Goal: Task Accomplishment & Management: Complete application form

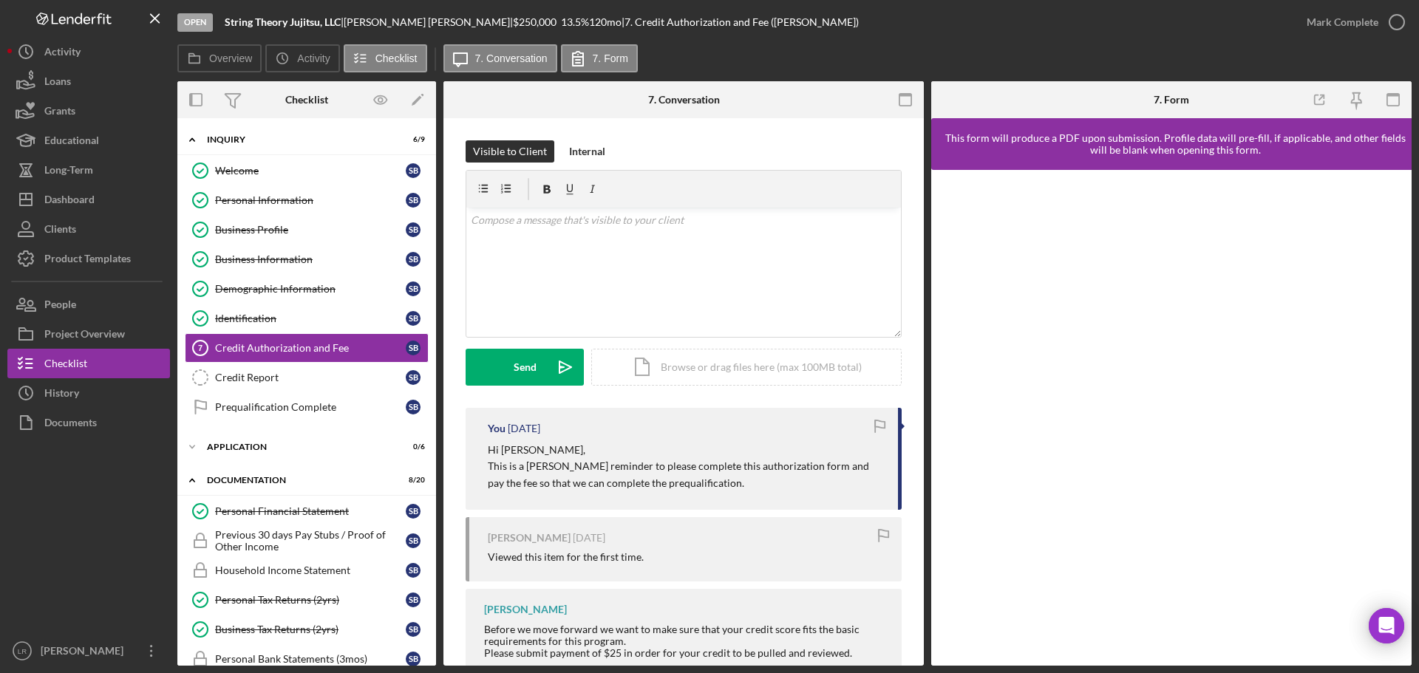
scroll to position [370, 0]
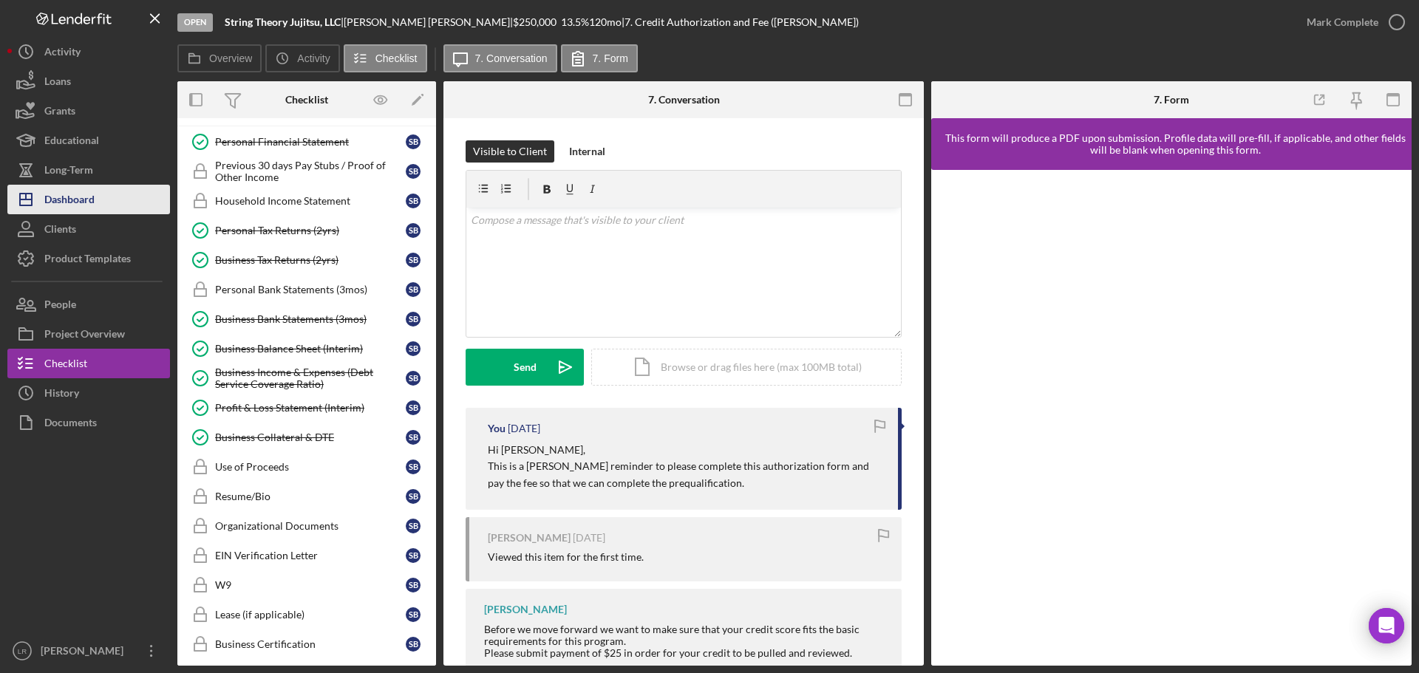
click at [112, 201] on button "Icon/Dashboard Dashboard" at bounding box center [88, 200] width 163 height 30
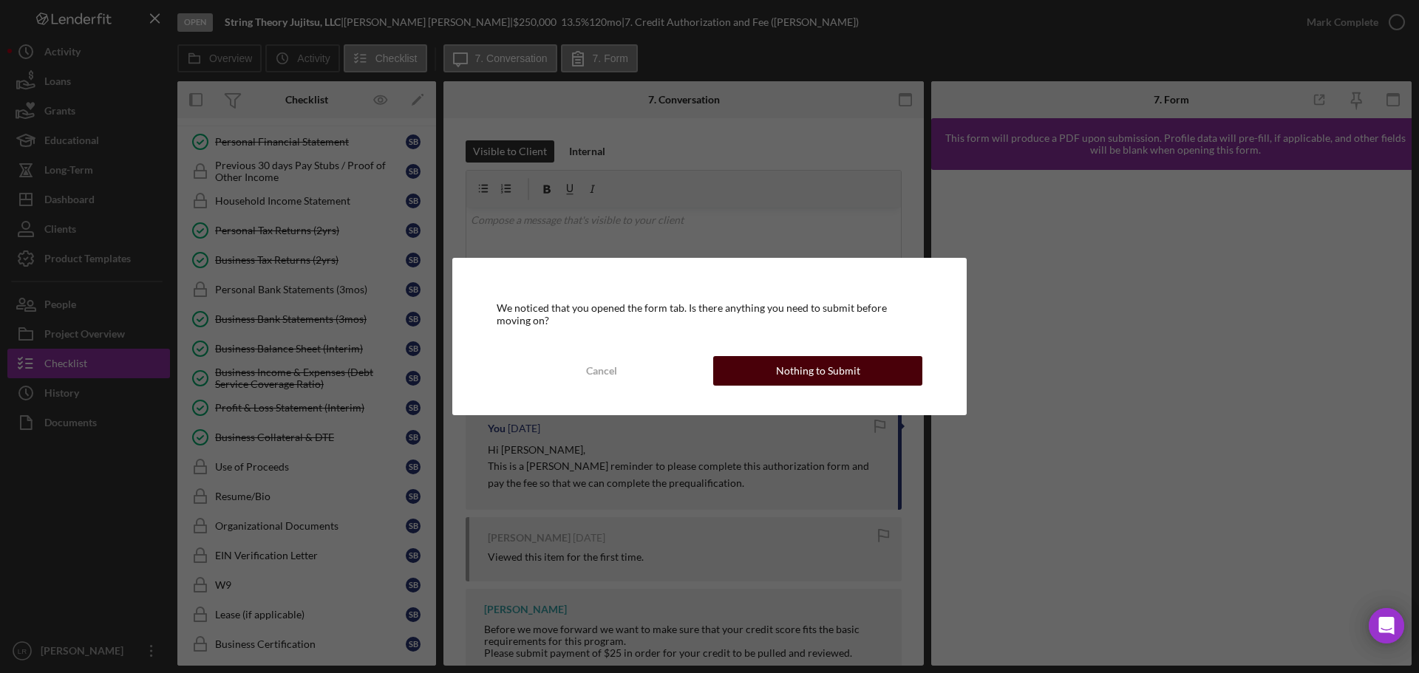
click at [777, 369] on button "Nothing to Submit" at bounding box center [817, 371] width 209 height 30
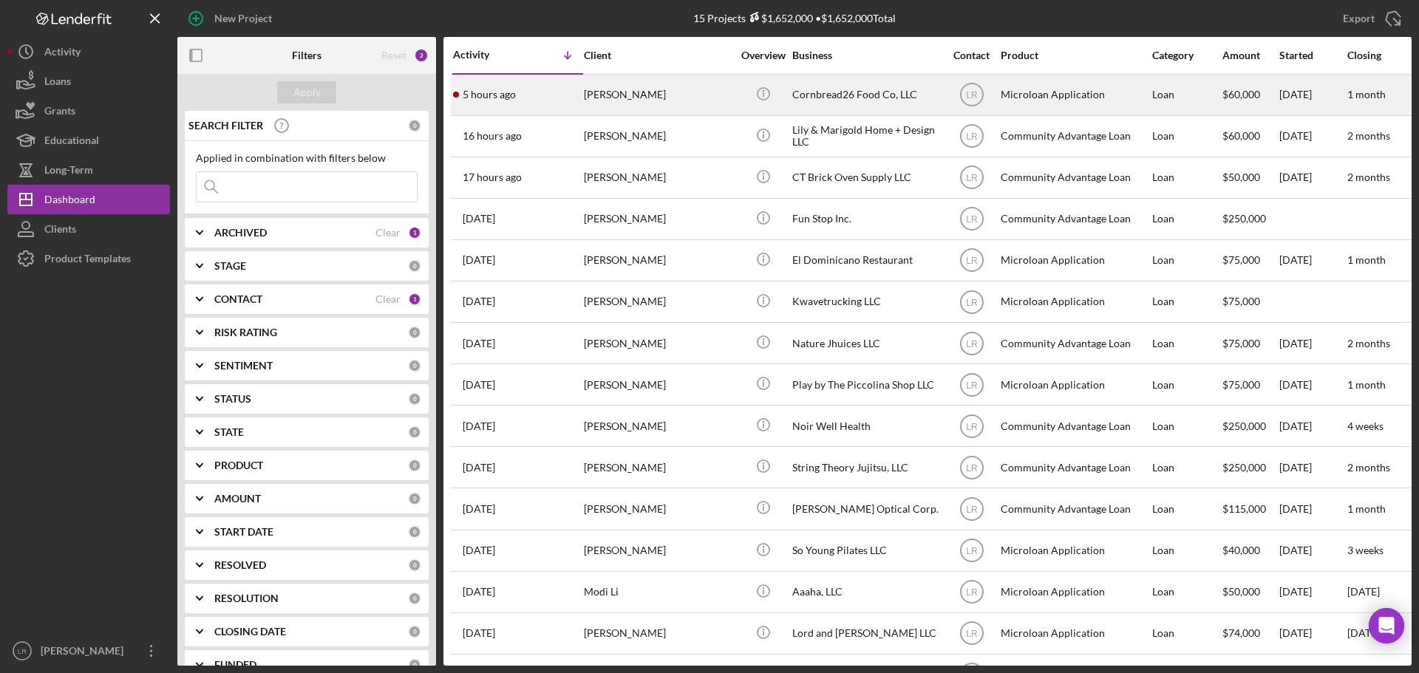
click at [674, 98] on div "[PERSON_NAME]" at bounding box center [658, 94] width 148 height 39
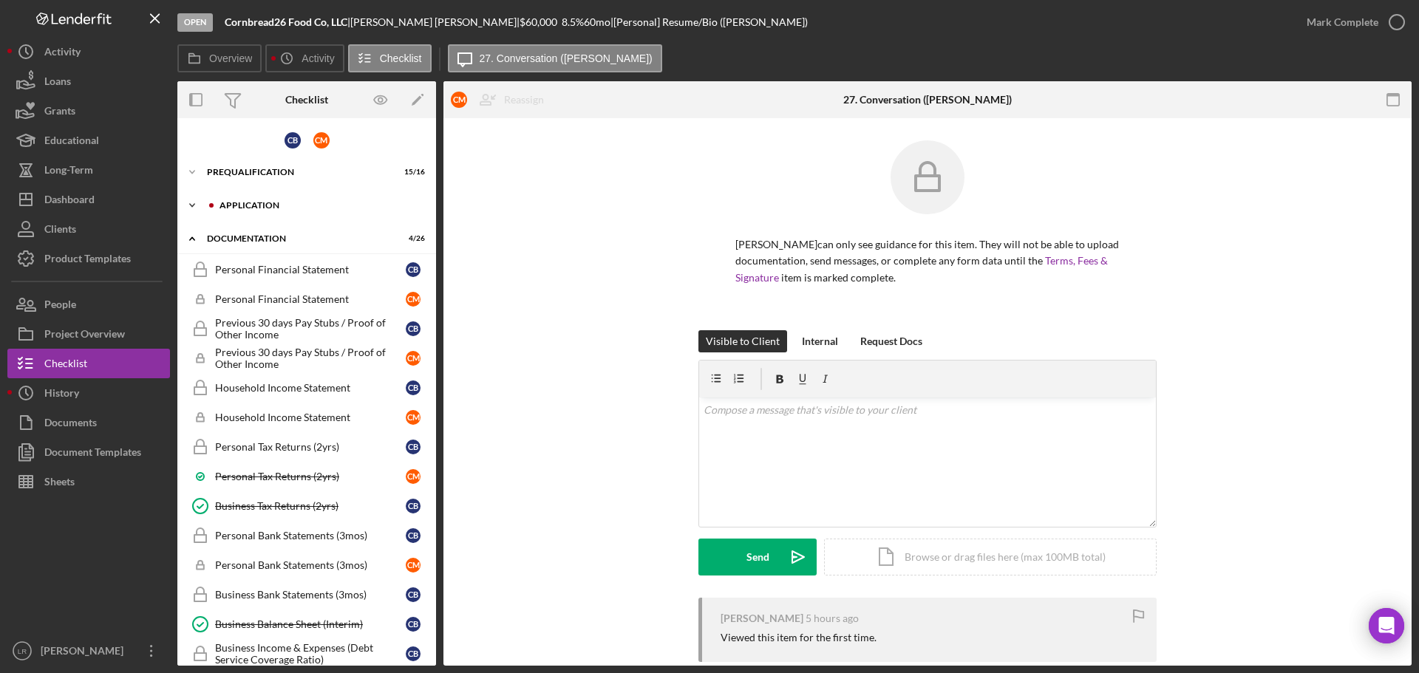
click at [309, 203] on div "Application" at bounding box center [319, 205] width 198 height 9
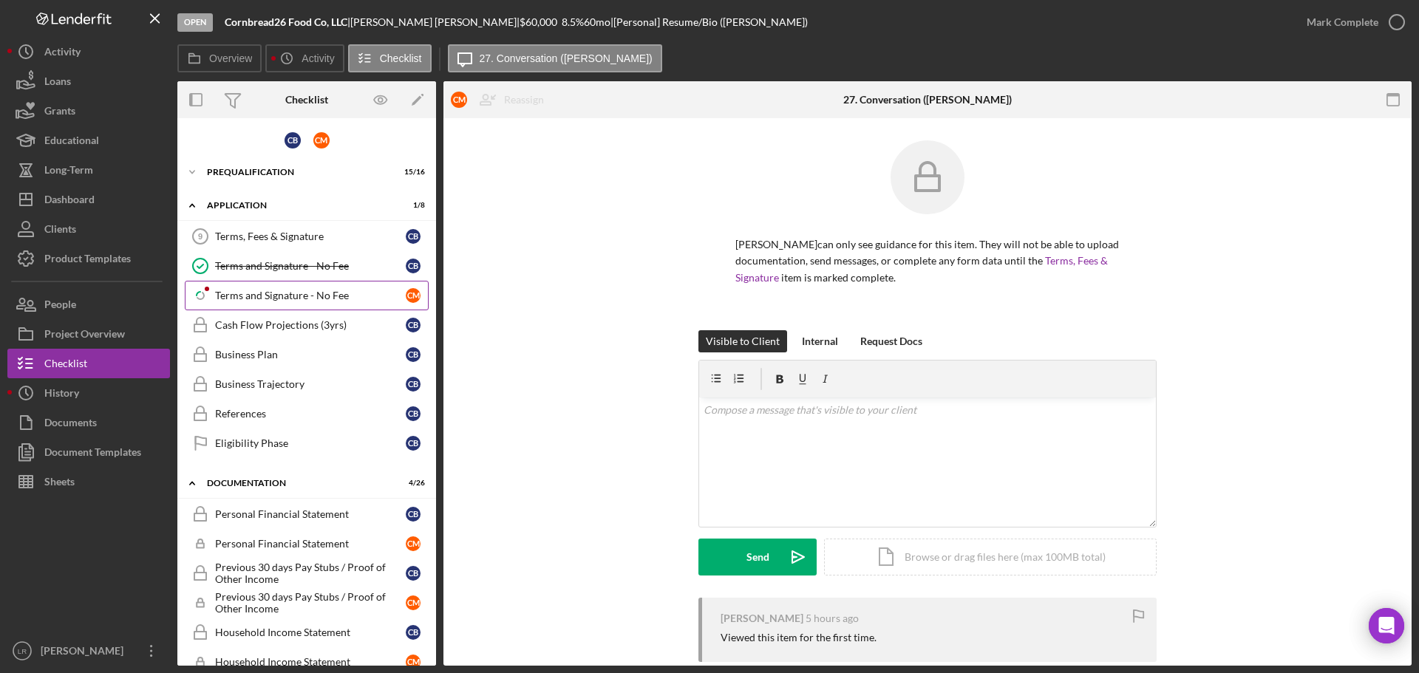
click at [292, 310] on link "Icon/Checklist Item Sub Partial Terms and Signature - No Fee C M" at bounding box center [307, 296] width 244 height 30
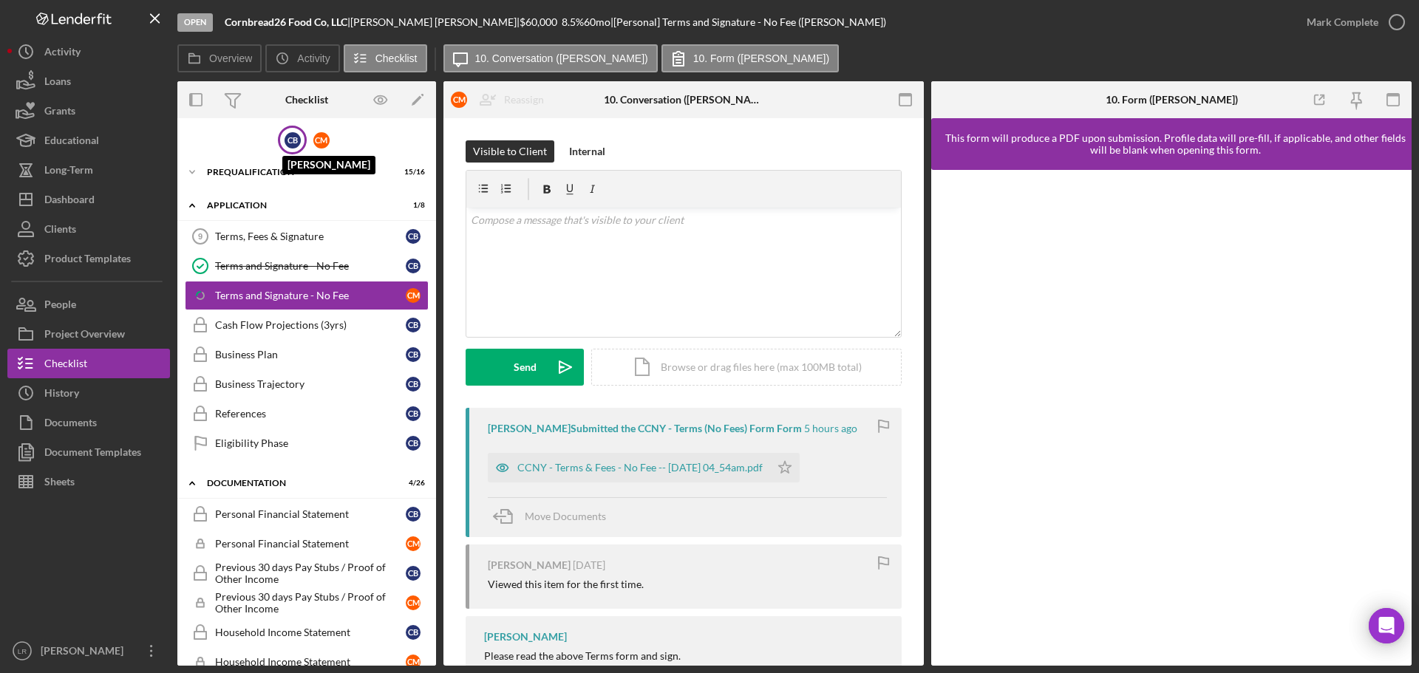
click at [293, 140] on div "C B" at bounding box center [293, 140] width 16 height 16
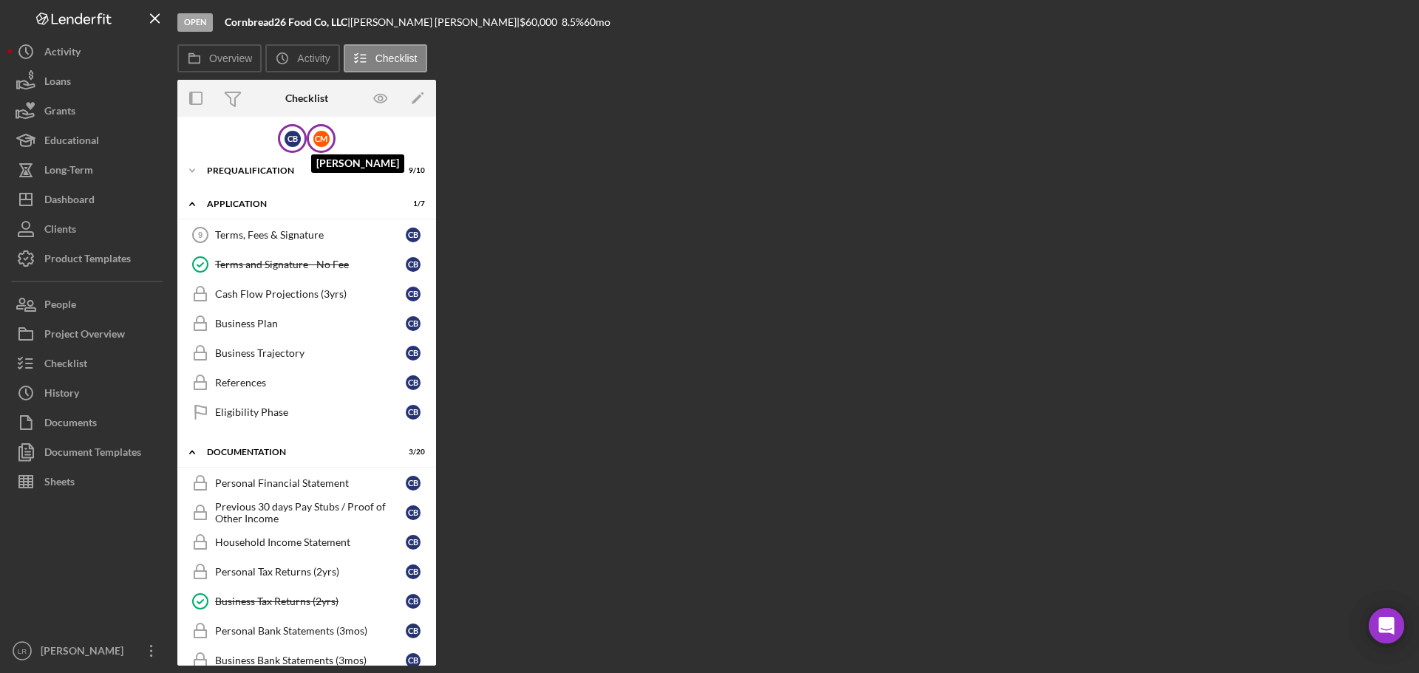
click at [317, 133] on div "C M" at bounding box center [321, 139] width 16 height 16
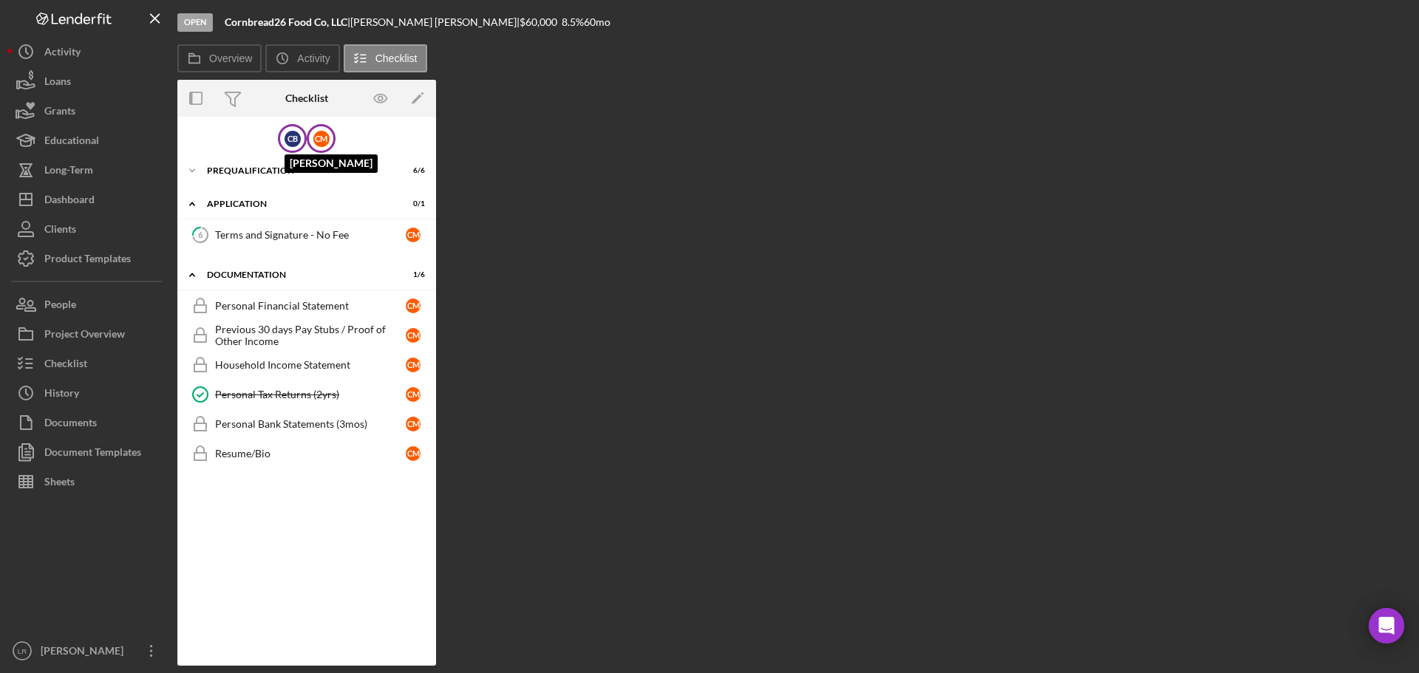
click at [290, 137] on div "C B" at bounding box center [293, 139] width 16 height 16
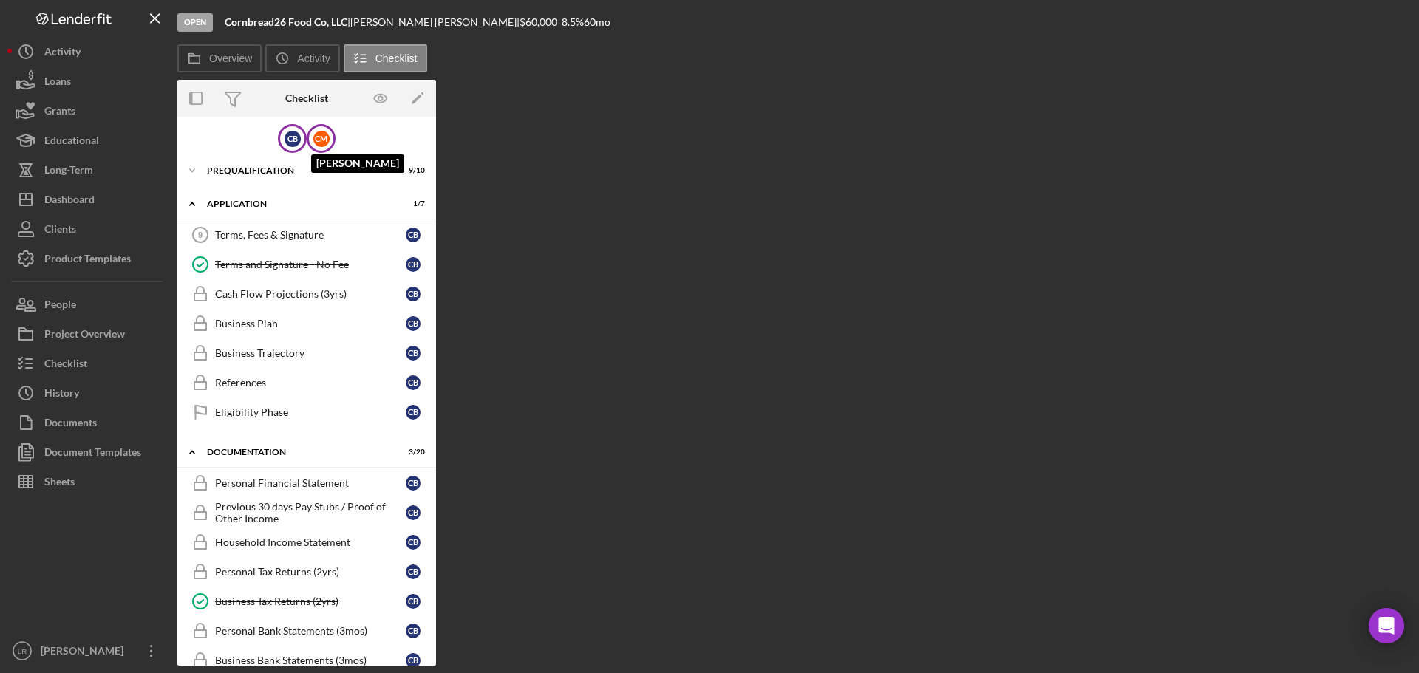
click at [316, 133] on div "C M" at bounding box center [321, 139] width 16 height 16
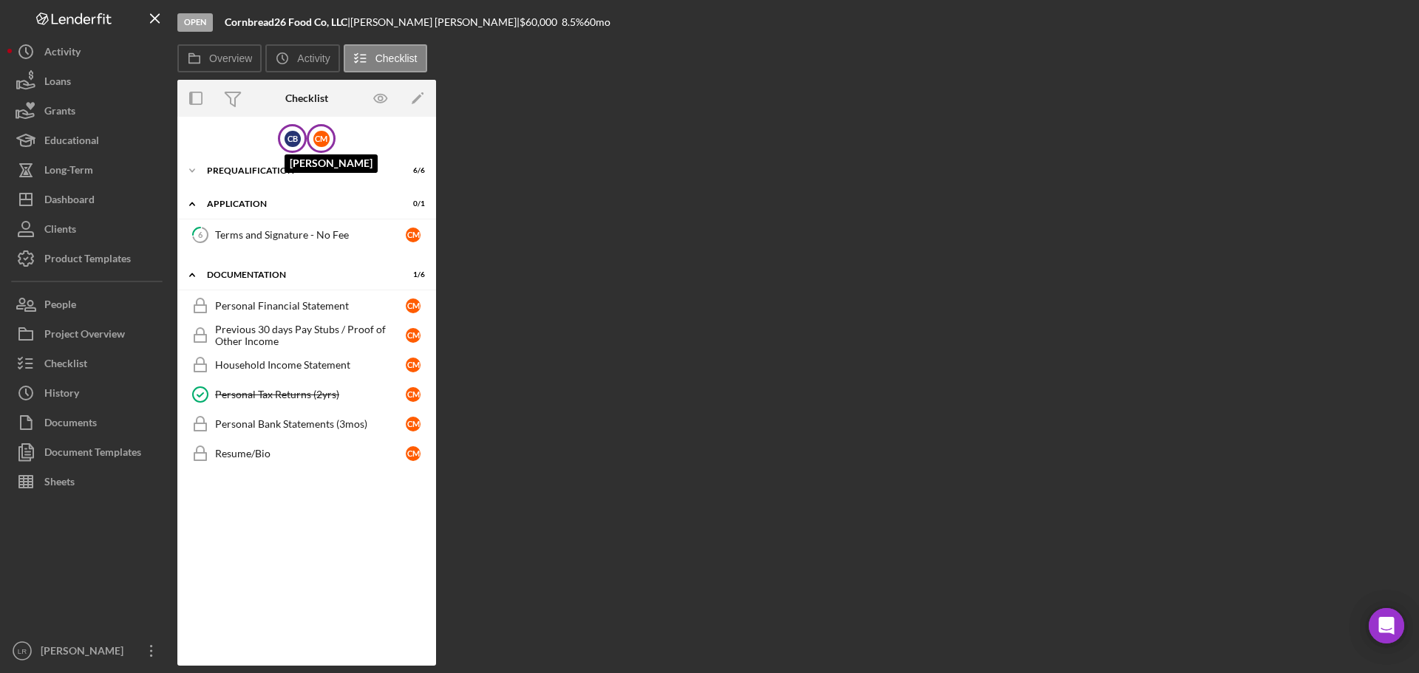
click at [295, 136] on div "C B" at bounding box center [293, 139] width 16 height 16
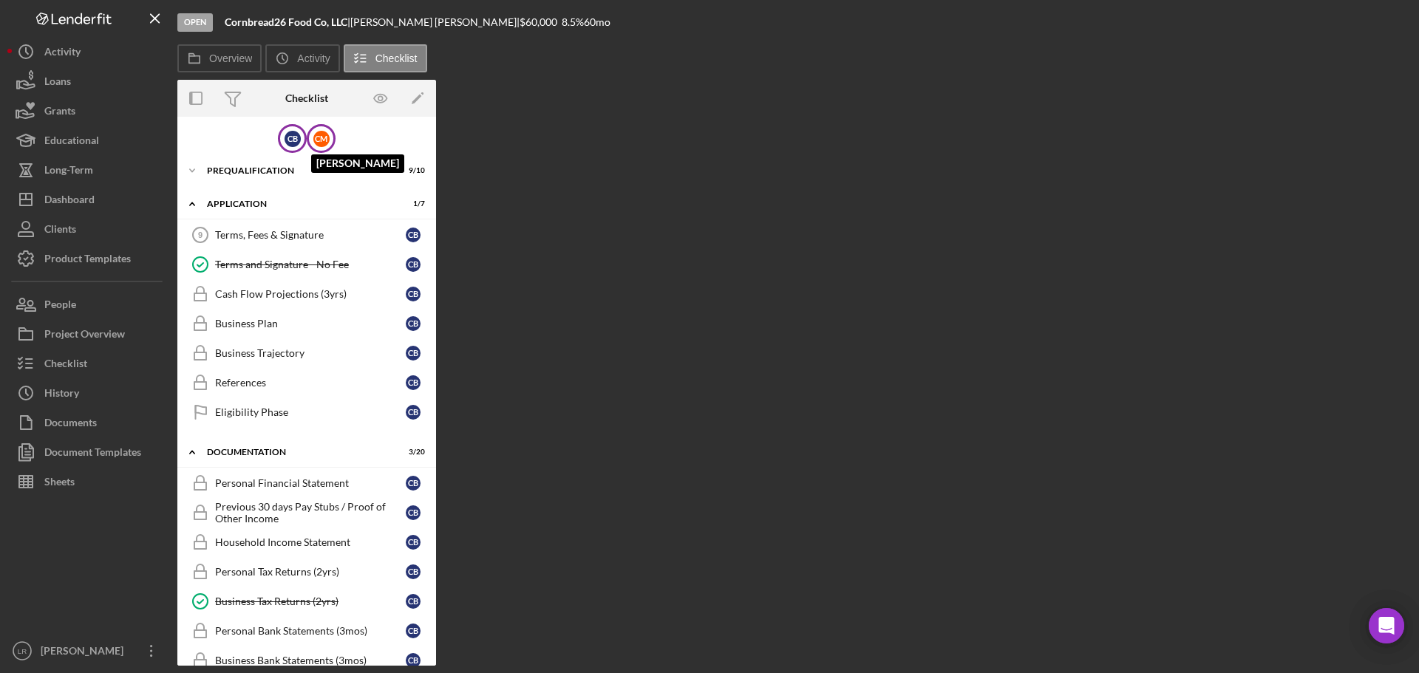
click at [319, 135] on div "C M" at bounding box center [321, 139] width 16 height 16
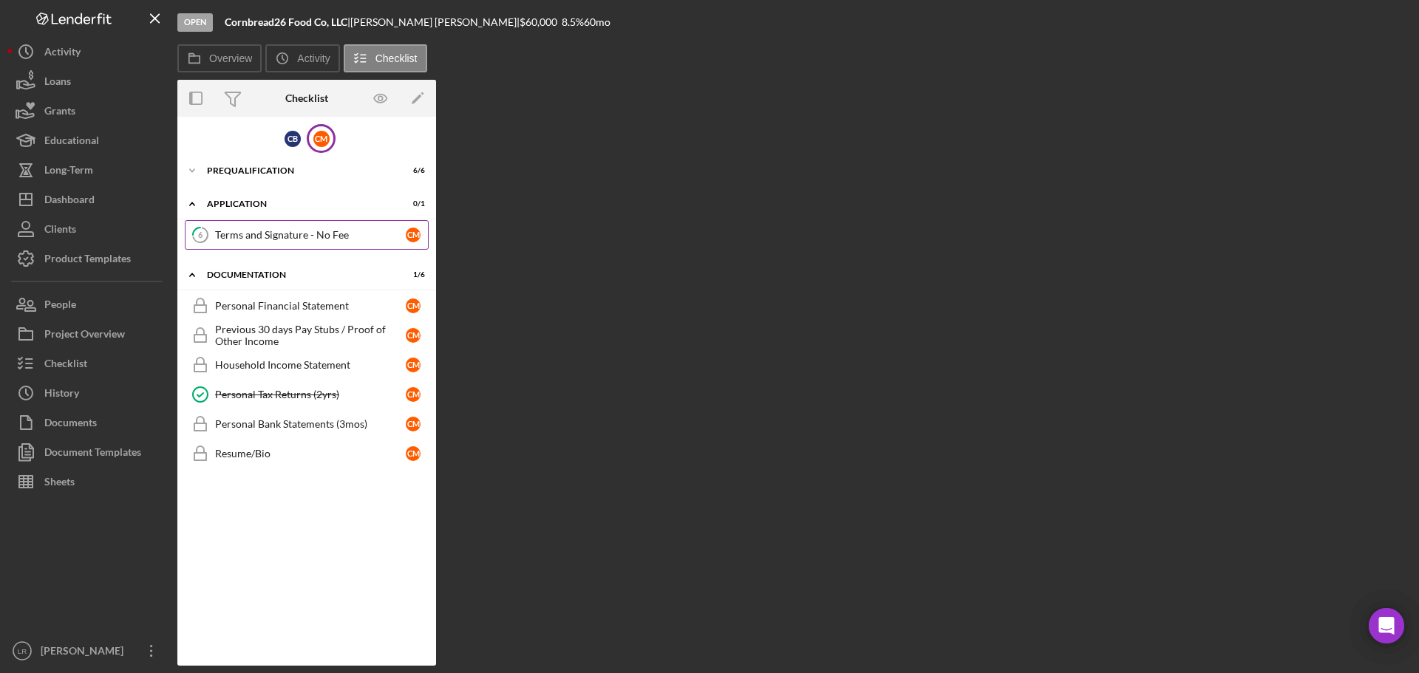
click at [310, 235] on div "Terms and Signature - No Fee" at bounding box center [310, 235] width 191 height 12
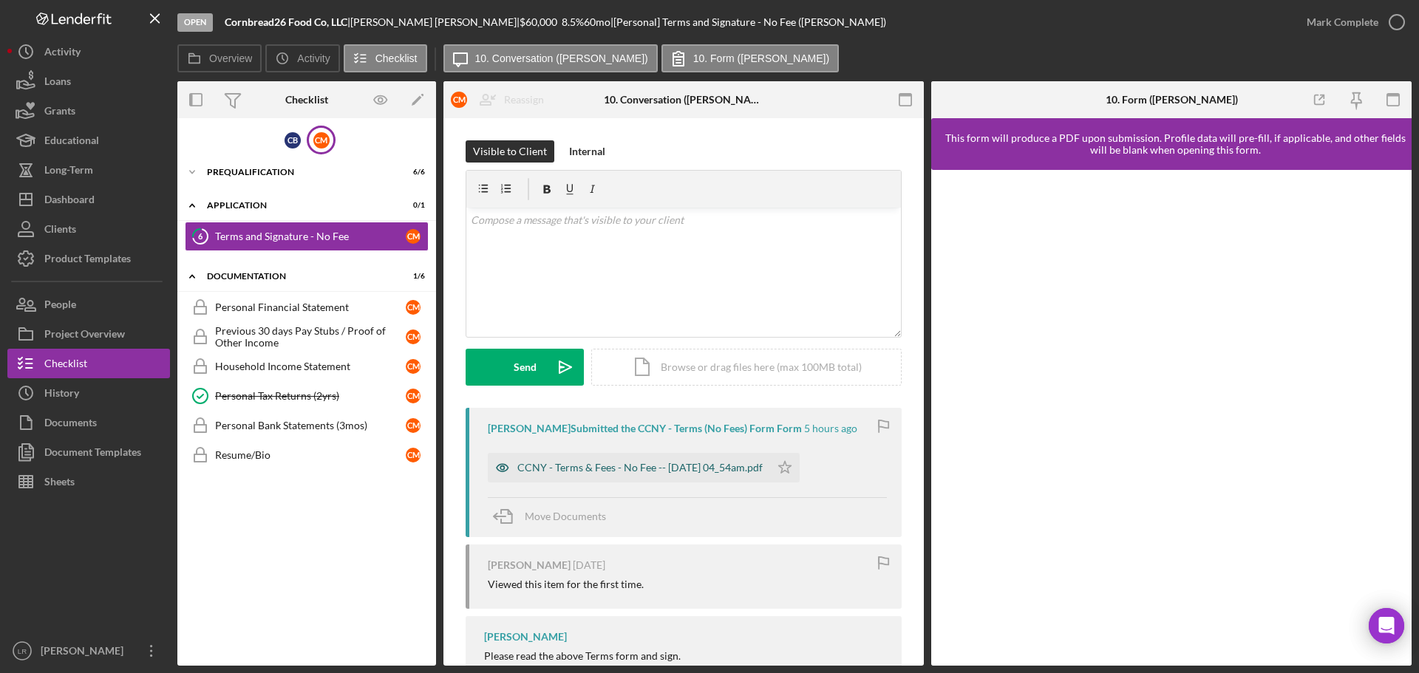
click at [597, 472] on div "CCNY - Terms & Fees - No Fee -- [DATE] 04_54am.pdf" at bounding box center [639, 468] width 245 height 12
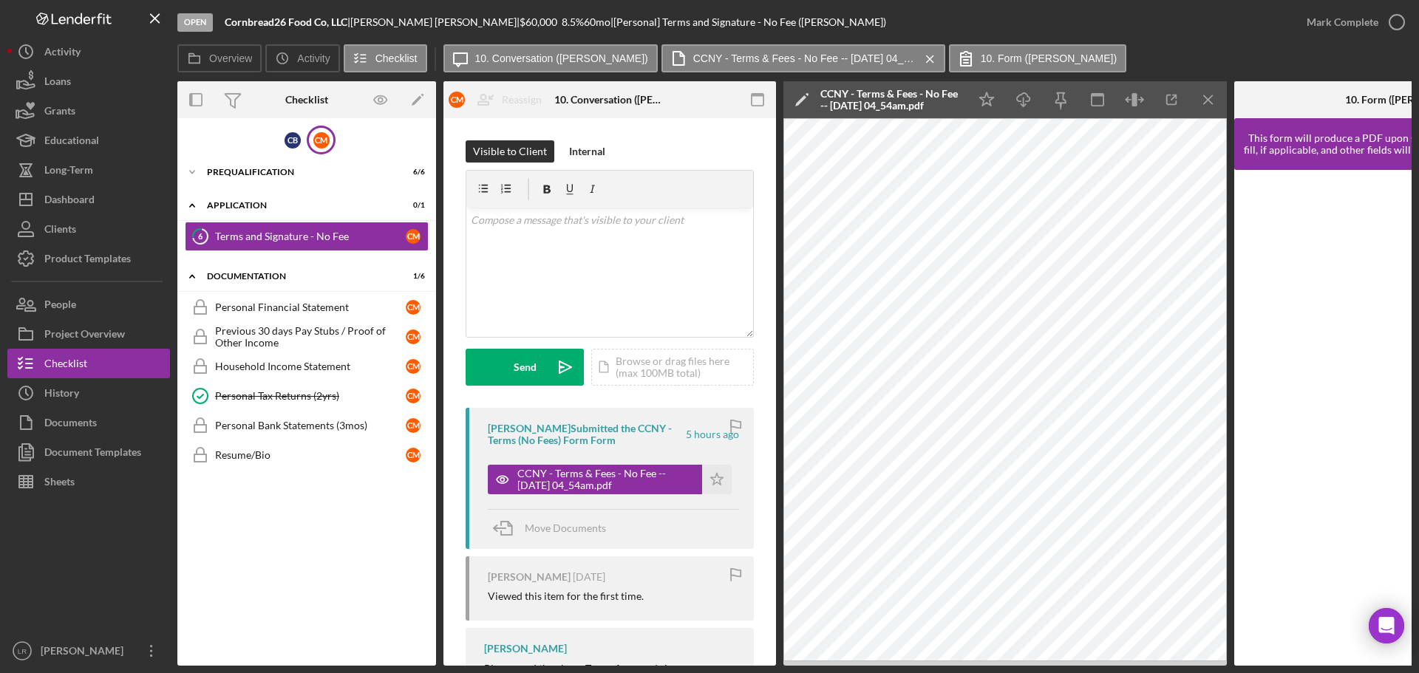
click at [801, 97] on icon "Icon/Edit" at bounding box center [801, 99] width 37 height 37
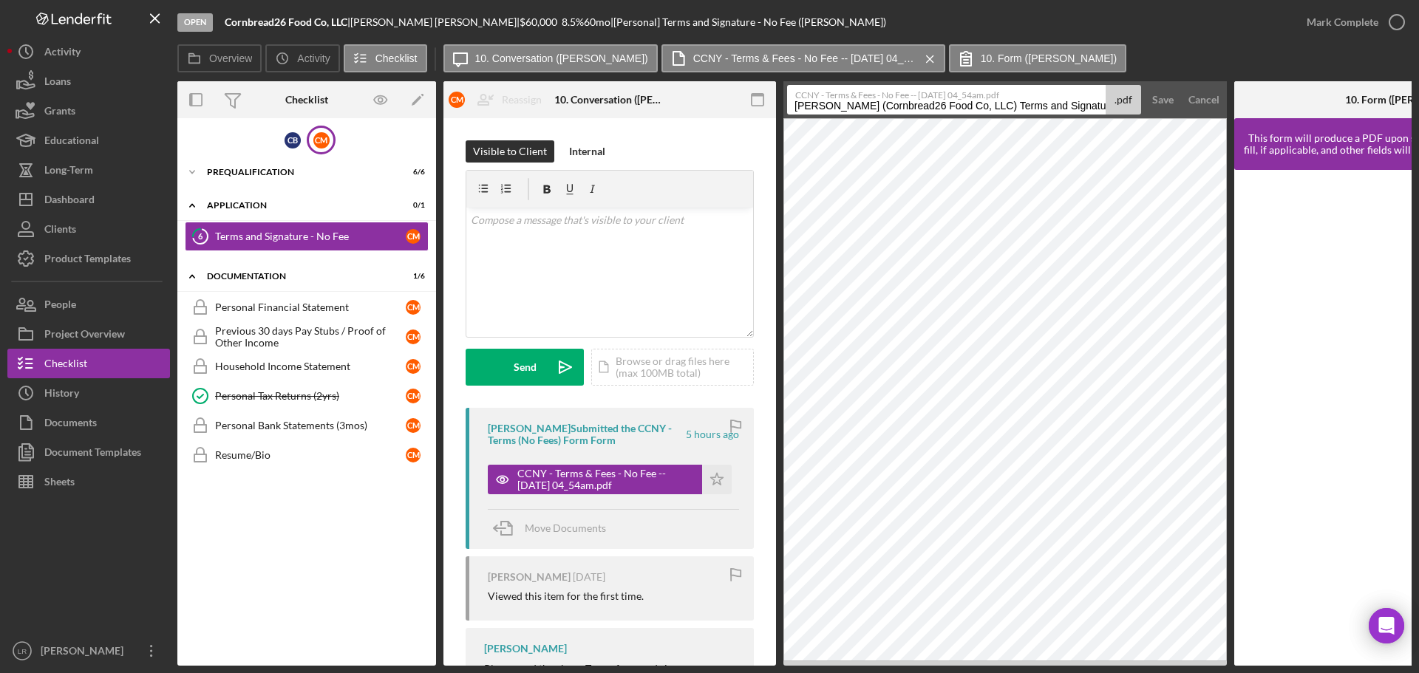
drag, startPoint x: 1007, startPoint y: 106, endPoint x: -247, endPoint y: 144, distance: 1254.0
click at [0, 144] on html "Open Cornbread26 Food Co, LLC | [PERSON_NAME] | $60,000 $60,000 8.5 % 60 mo | […" at bounding box center [709, 336] width 1419 height 673
click at [1041, 100] on label "CCNY - Terms & Fees - No Fee -- [DATE] 04_54am.pdf" at bounding box center [950, 93] width 310 height 15
click at [1041, 100] on input "Terms and Signature - No Fee 20250906" at bounding box center [946, 100] width 319 height 30
click at [1025, 106] on input "Terms and Signature - No Fee 20250906" at bounding box center [946, 100] width 319 height 30
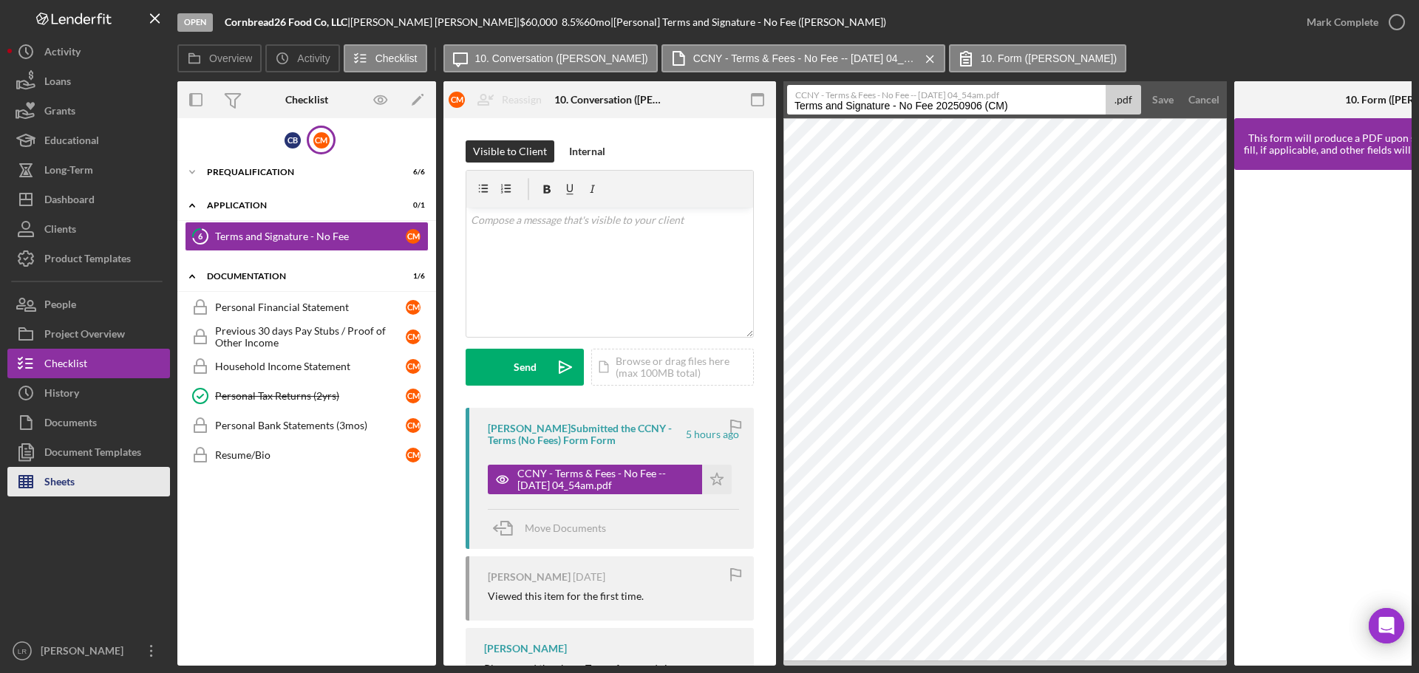
type input "Terms and Signature - No Fee 20250906 (CM)"
click at [1163, 103] on div "Save" at bounding box center [1162, 100] width 21 height 30
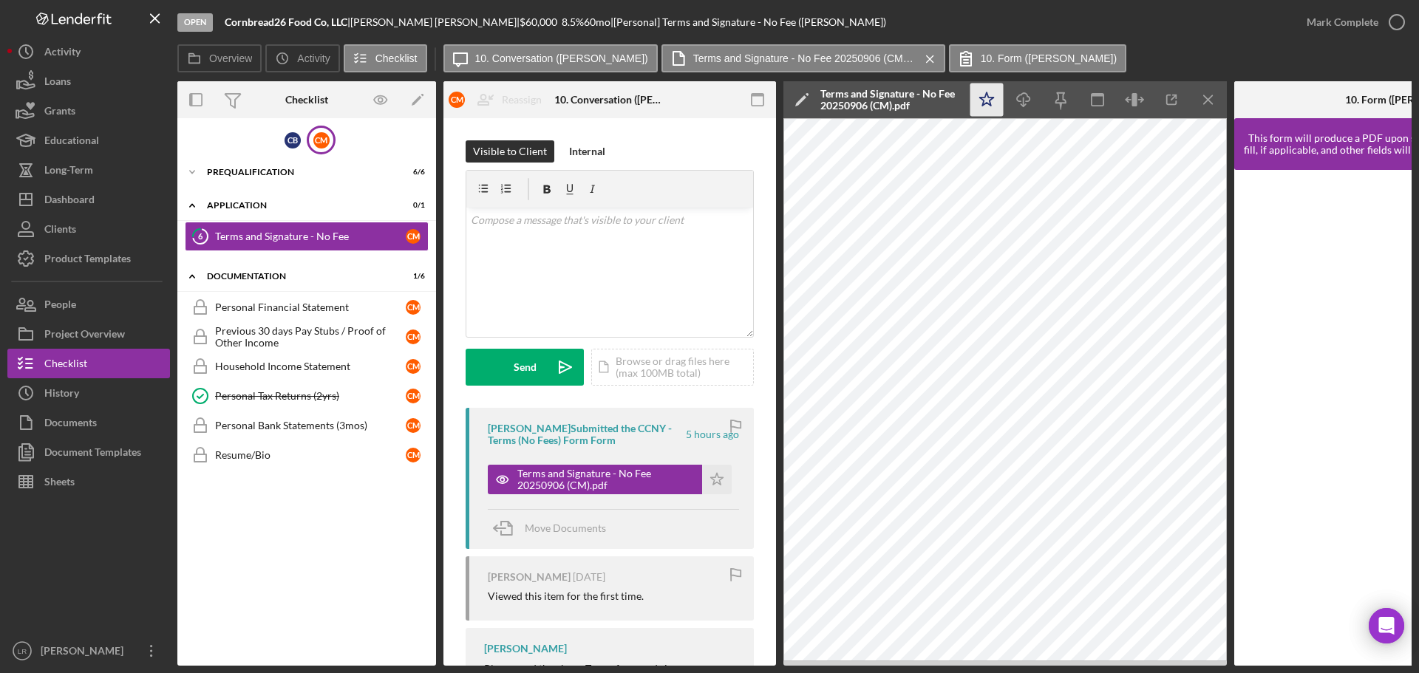
click at [988, 104] on polygon "button" at bounding box center [987, 98] width 14 height 13
click at [1018, 93] on icon "Icon/Download" at bounding box center [1023, 100] width 33 height 33
click at [1112, 20] on div "Open Cornbread26 Food Co, LLC | [PERSON_NAME] | $60,000 $60,000 8.5 % 60 mo | […" at bounding box center [734, 22] width 1115 height 44
click at [1204, 97] on icon "Icon/Menu Close" at bounding box center [1208, 100] width 33 height 33
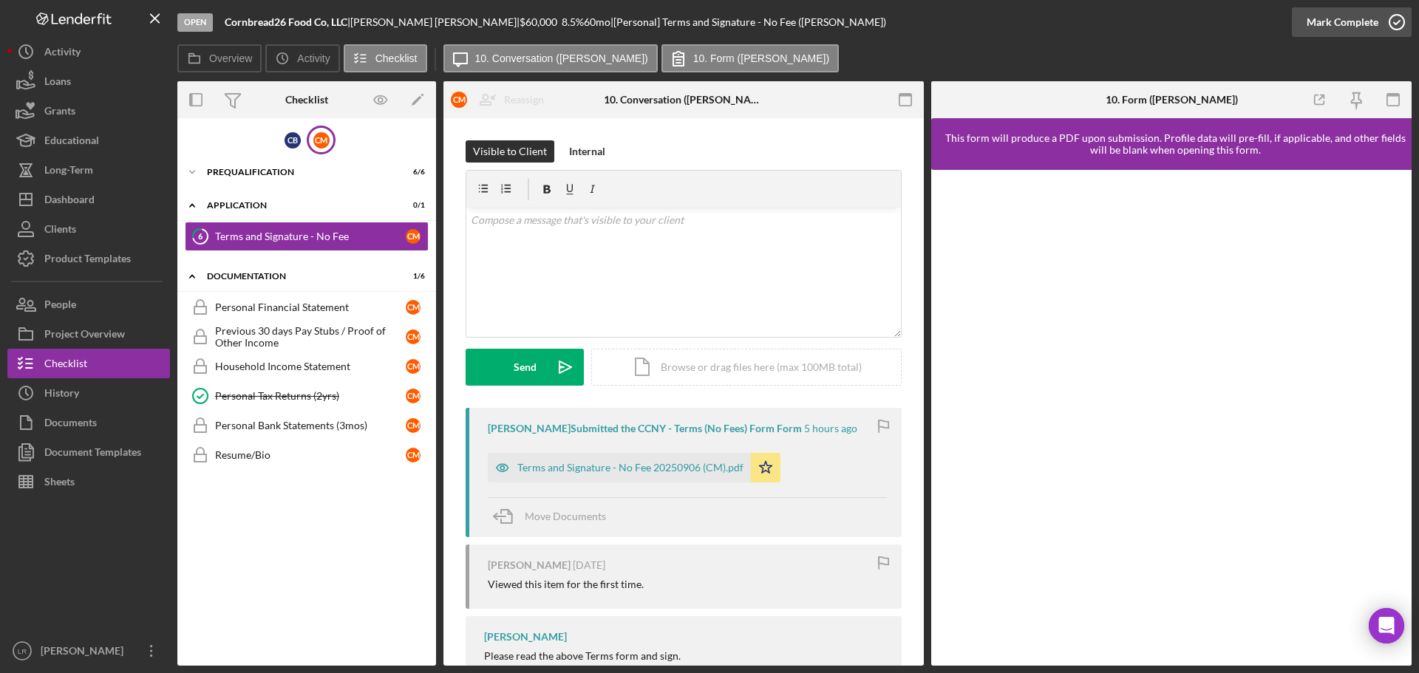
click at [1334, 21] on div "Mark Complete" at bounding box center [1343, 22] width 72 height 30
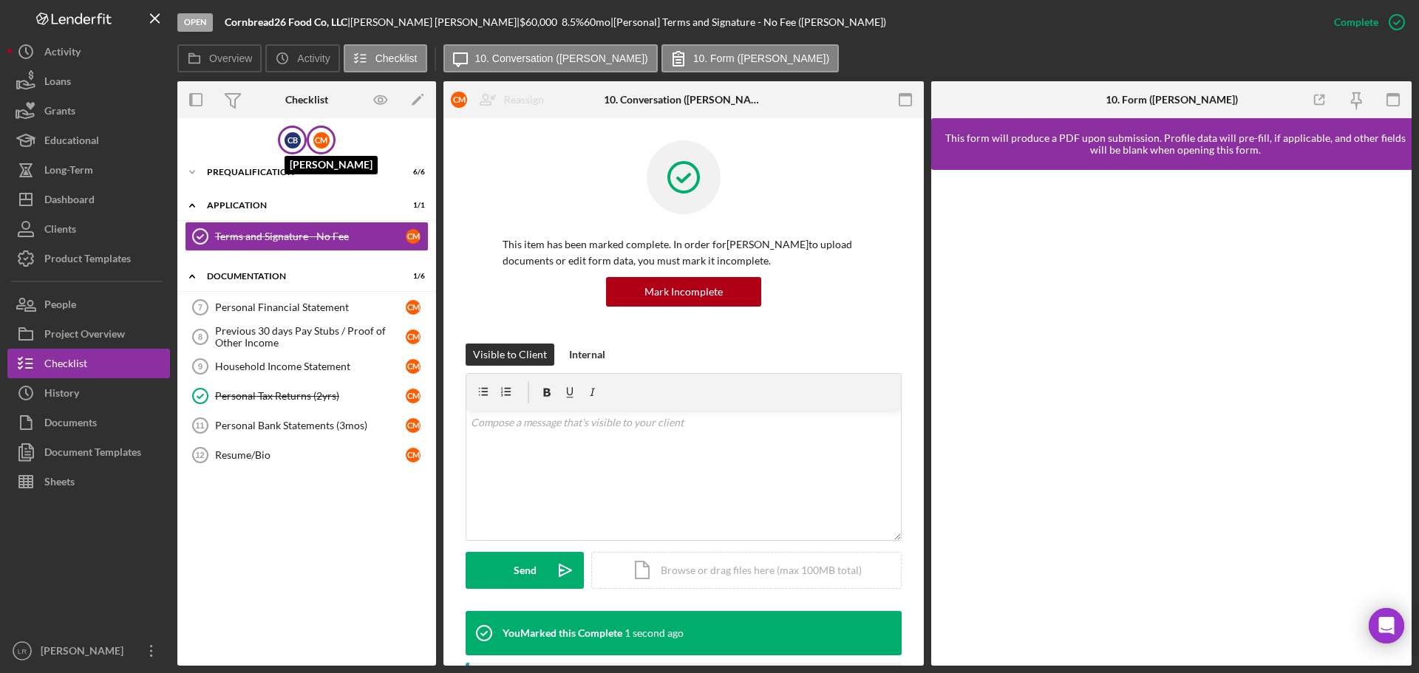
click at [291, 134] on div "C B" at bounding box center [293, 140] width 16 height 16
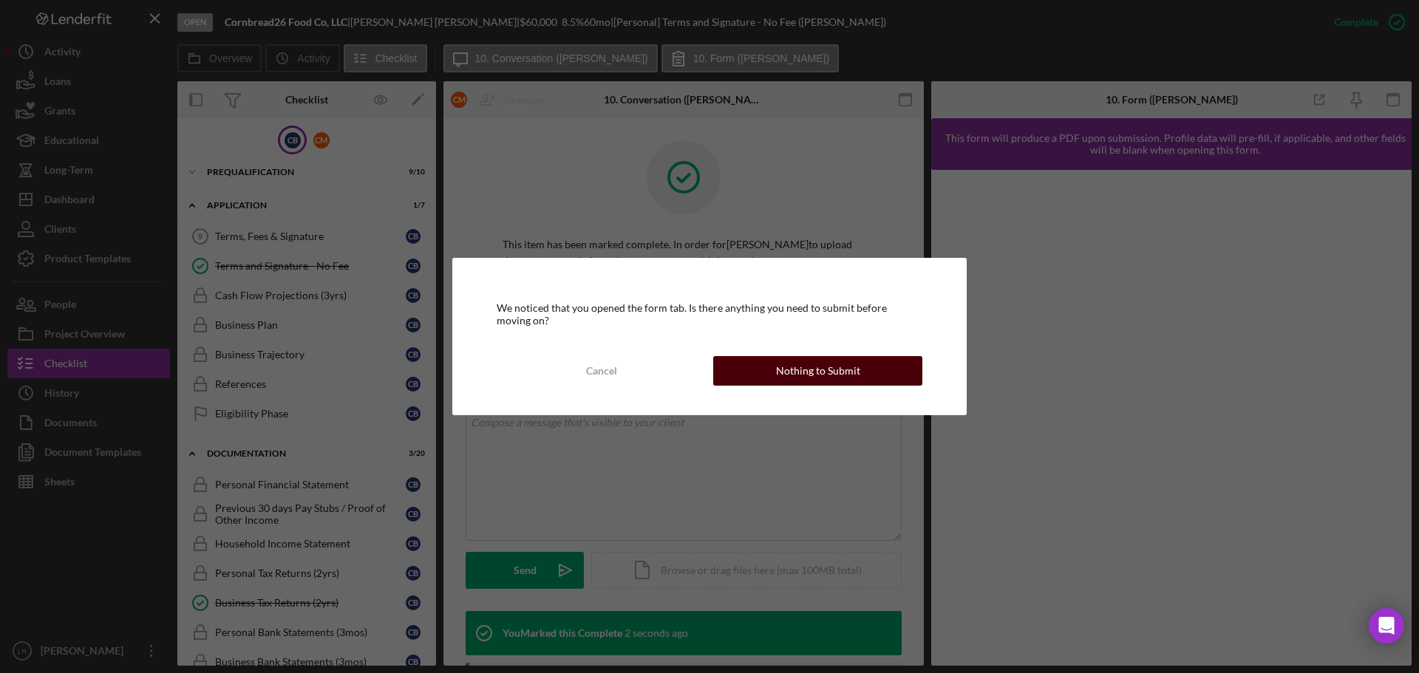
click at [825, 373] on div "Nothing to Submit" at bounding box center [818, 371] width 84 height 30
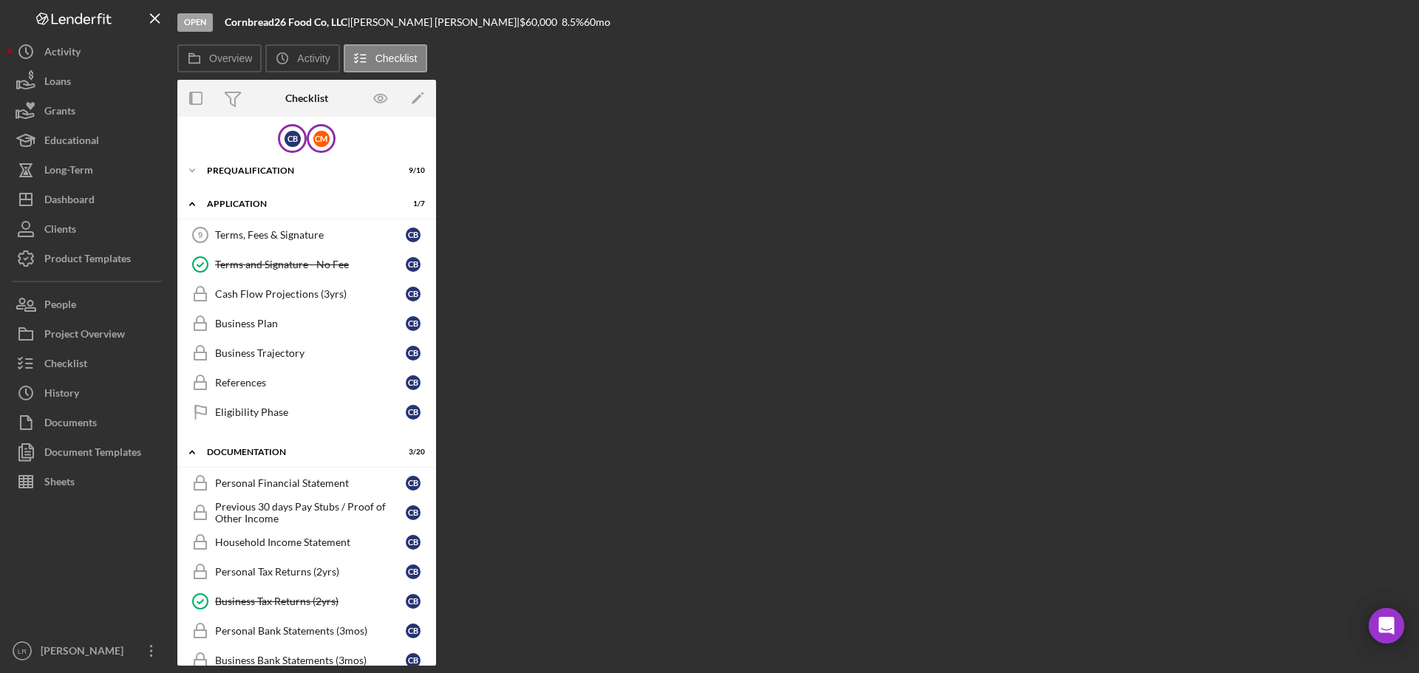
click at [310, 141] on div "C M" at bounding box center [321, 138] width 29 height 29
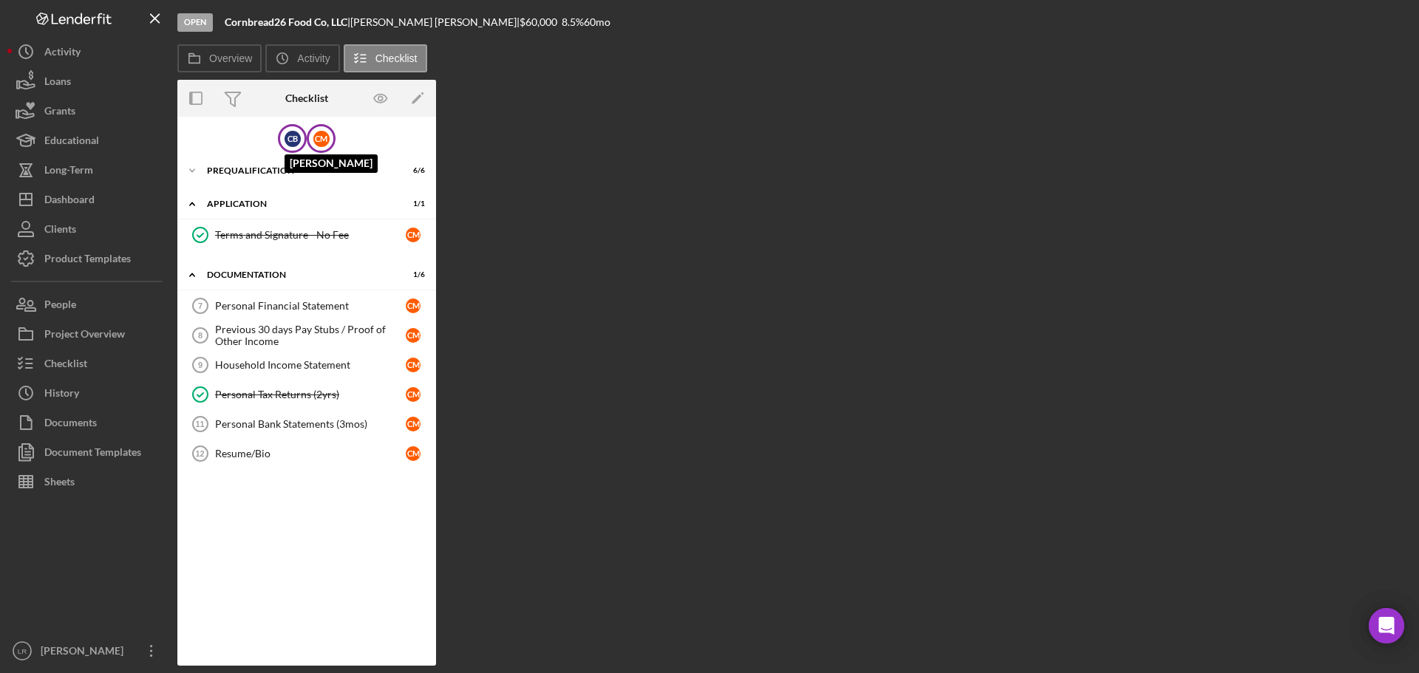
click at [293, 140] on div "C B" at bounding box center [293, 139] width 16 height 16
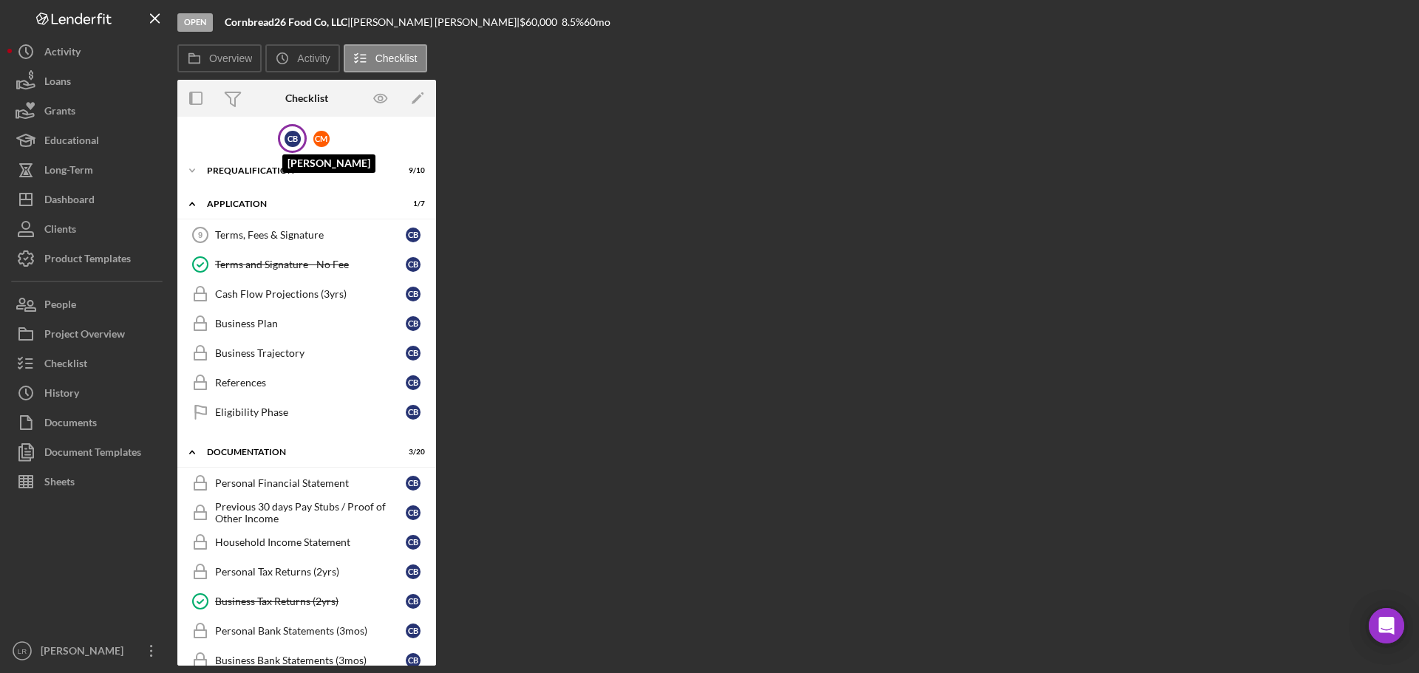
click at [290, 141] on div "C B" at bounding box center [293, 139] width 16 height 16
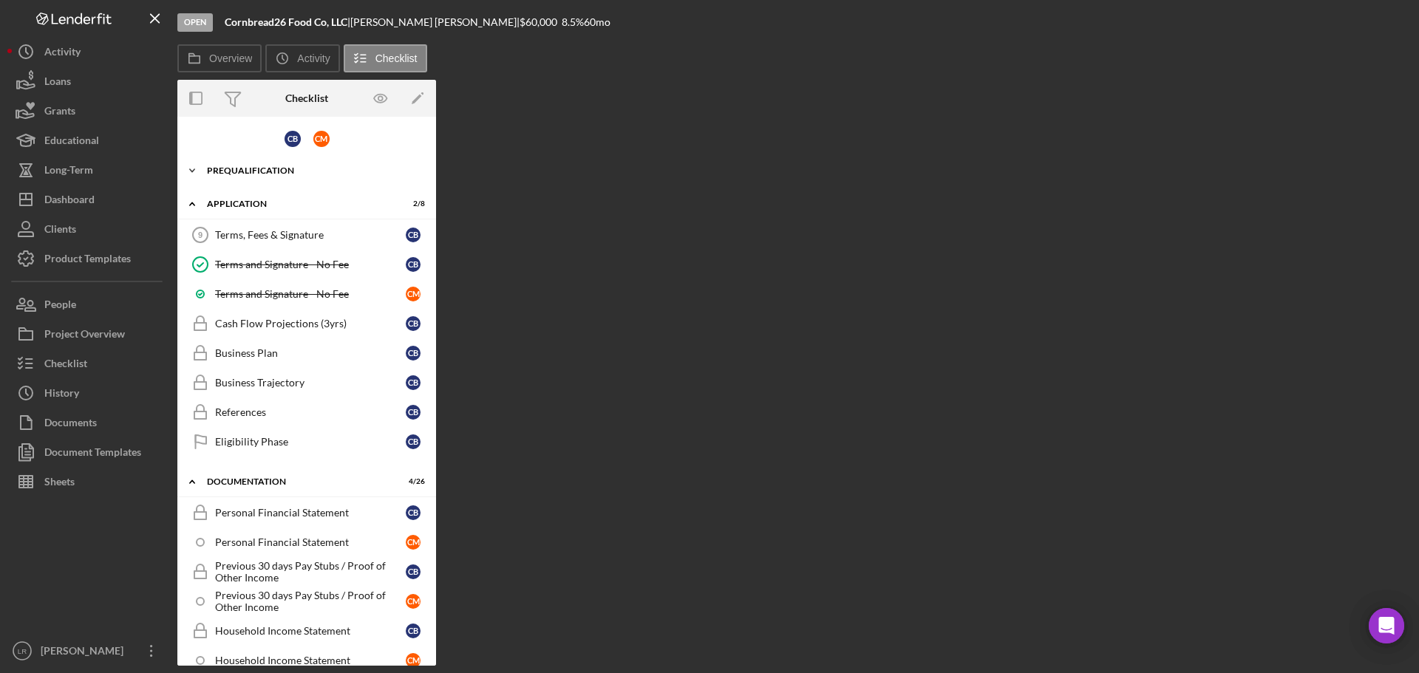
click at [343, 173] on div "Prequalification" at bounding box center [312, 170] width 211 height 9
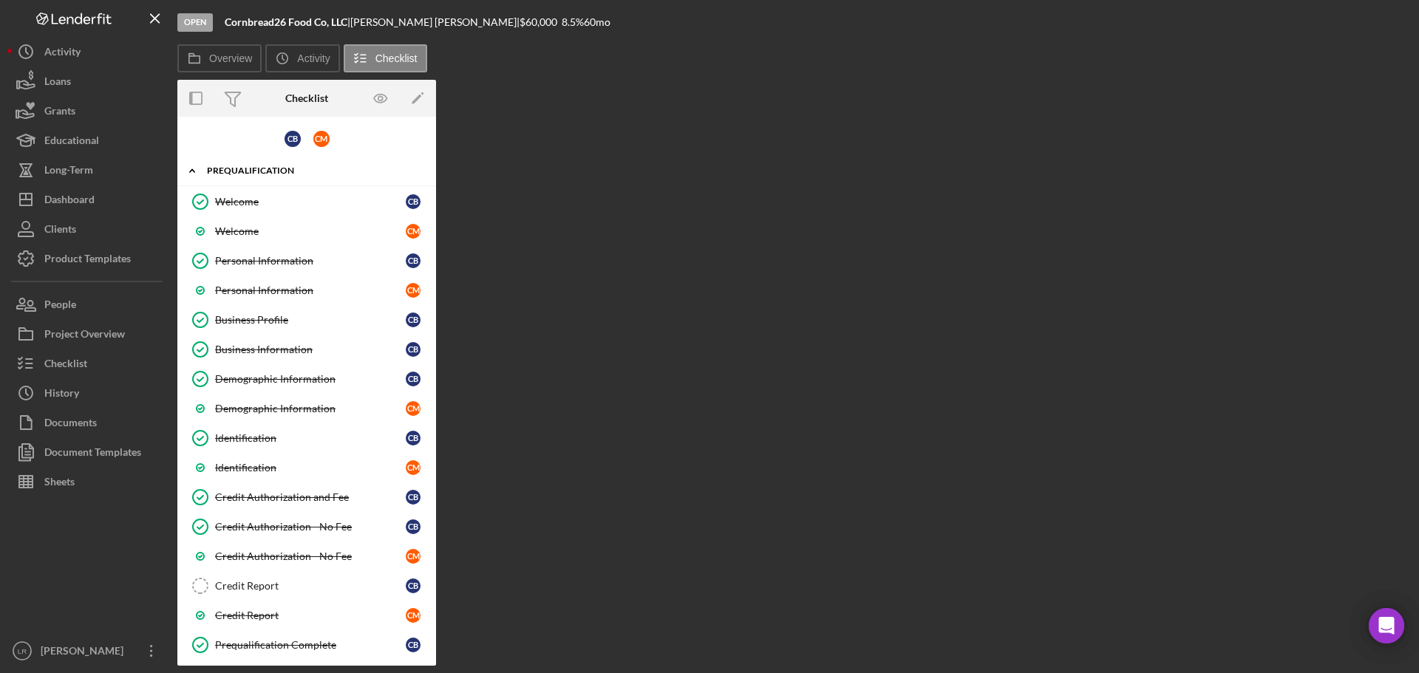
click at [336, 167] on div "Prequalification" at bounding box center [312, 170] width 211 height 9
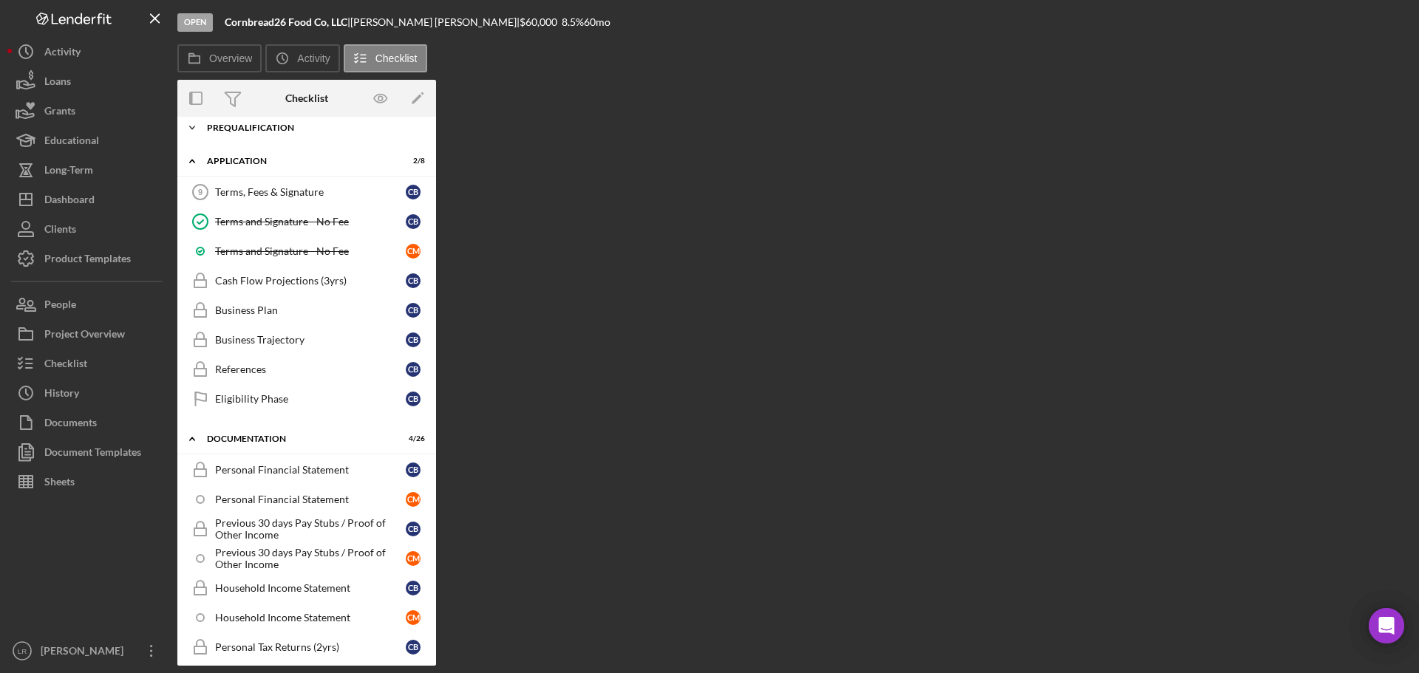
scroll to position [74, 0]
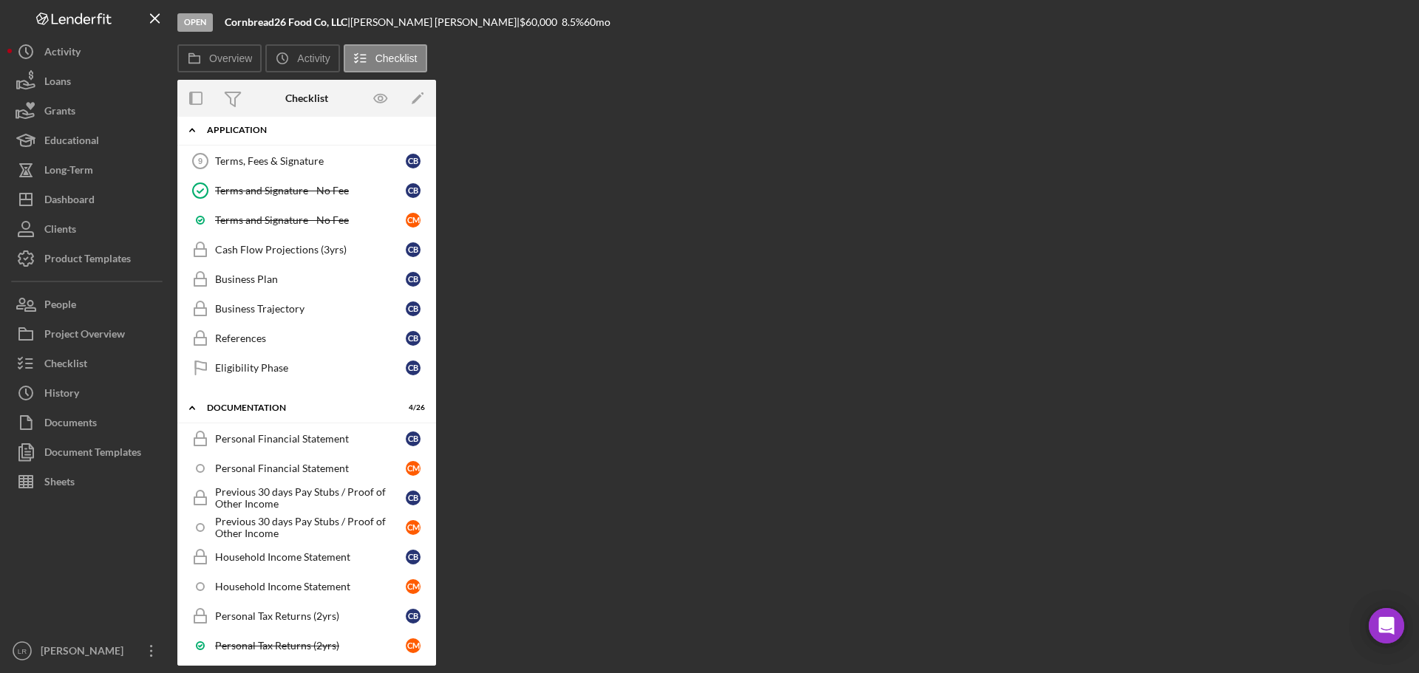
click at [313, 129] on div "Application" at bounding box center [312, 130] width 211 height 9
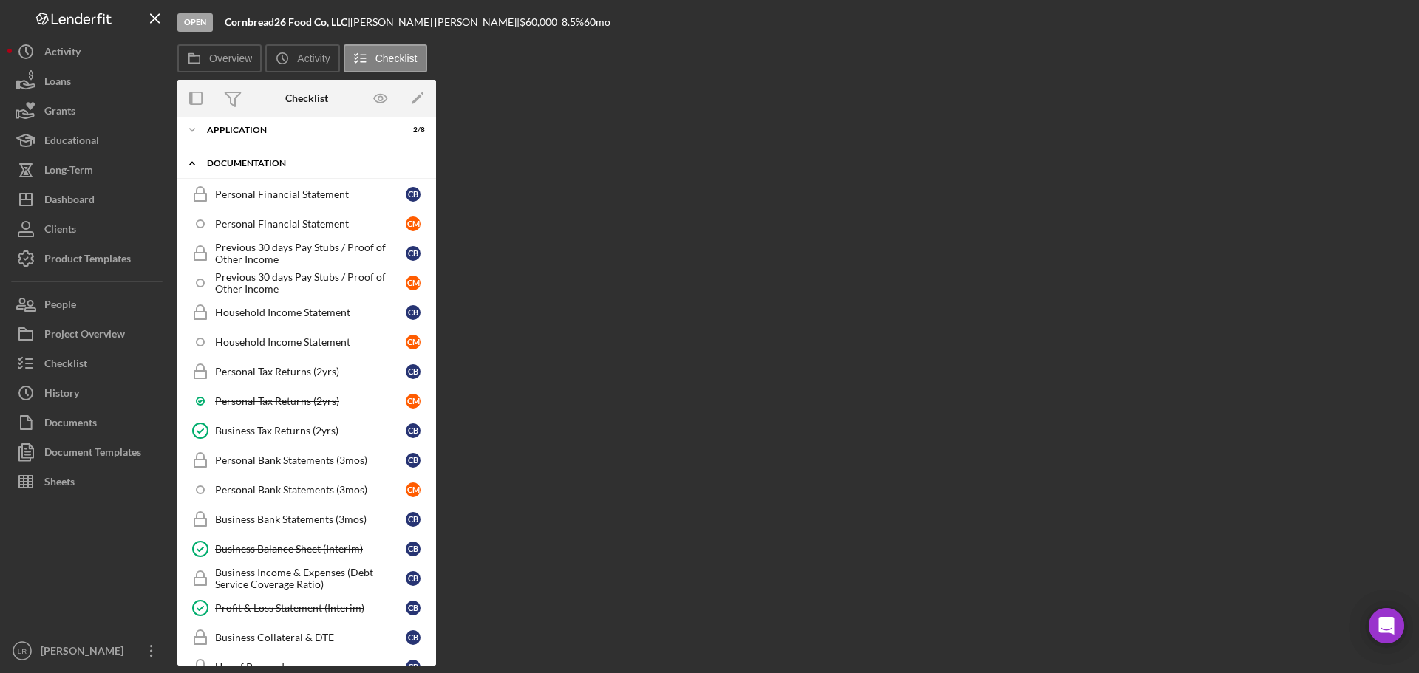
scroll to position [0, 0]
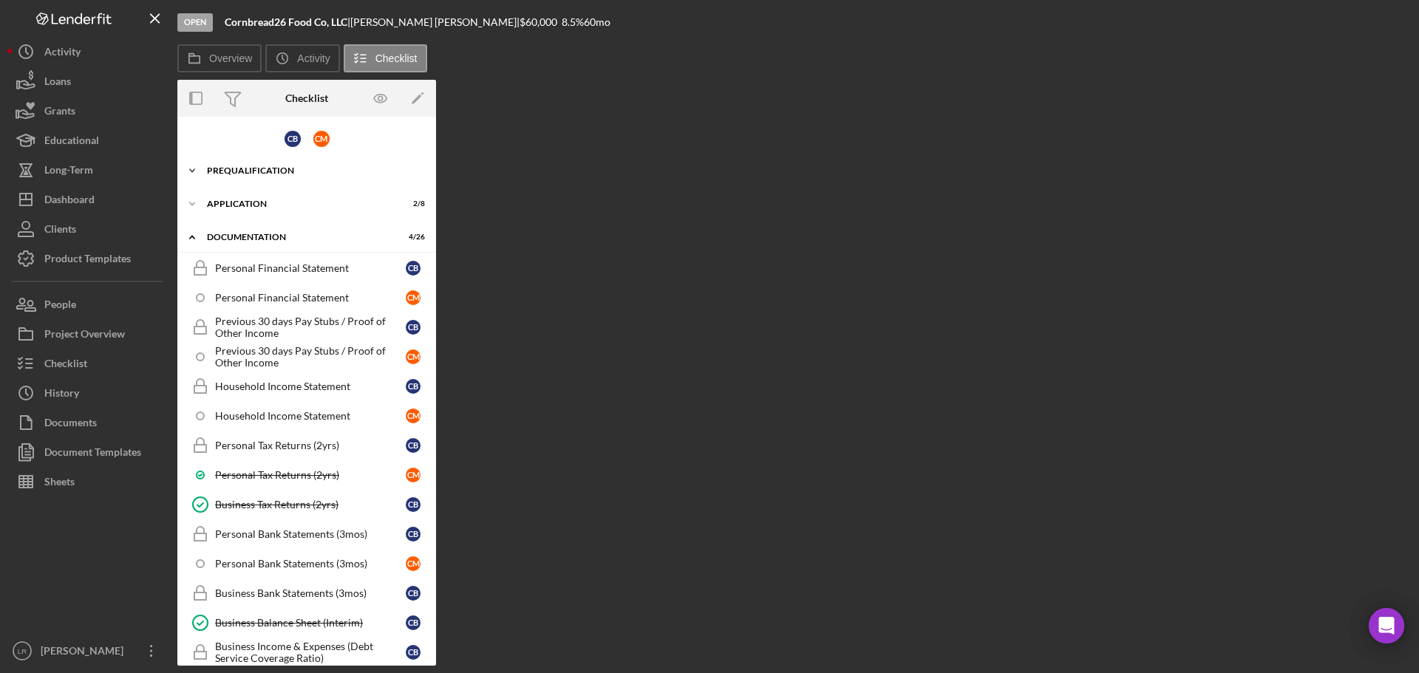
click at [298, 167] on div "Prequalification" at bounding box center [312, 170] width 211 height 9
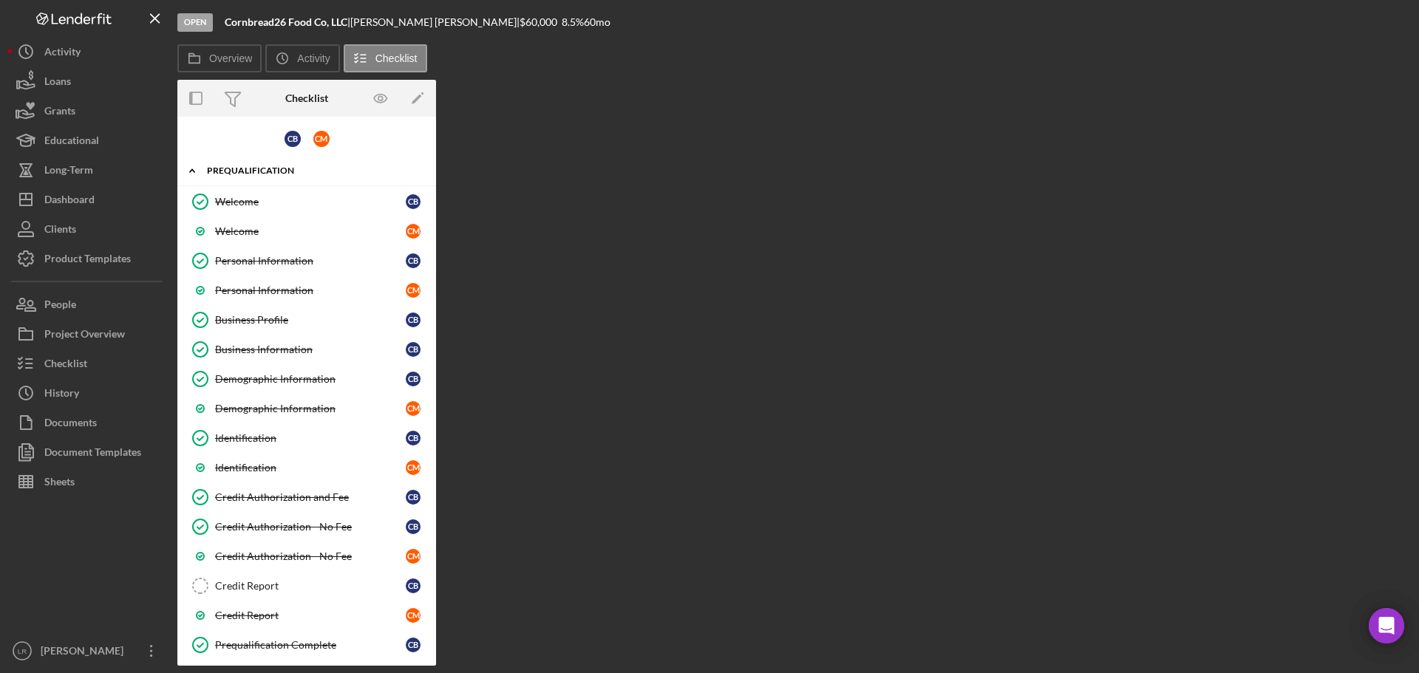
click at [298, 168] on div "Prequalification" at bounding box center [312, 170] width 211 height 9
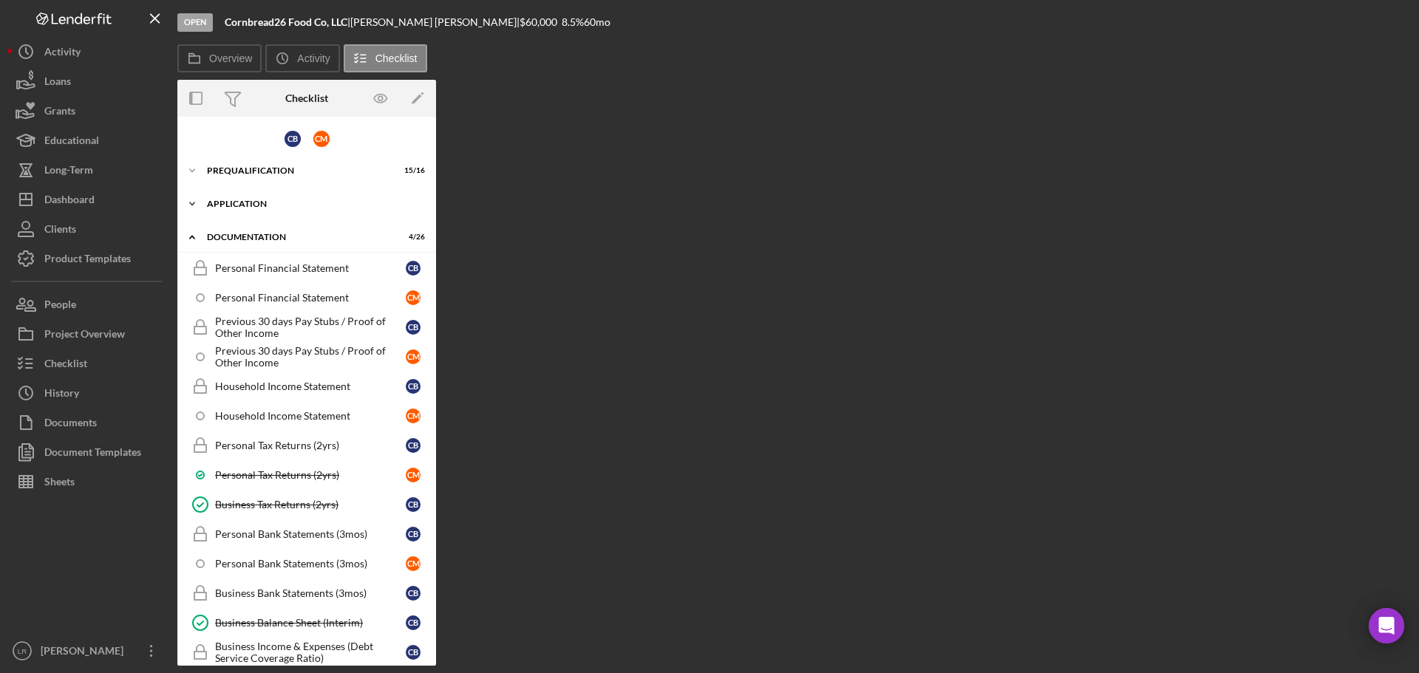
click at [286, 197] on div "Icon/Expander Application 2 / 8" at bounding box center [306, 204] width 259 height 30
